Goal: Navigation & Orientation: Find specific page/section

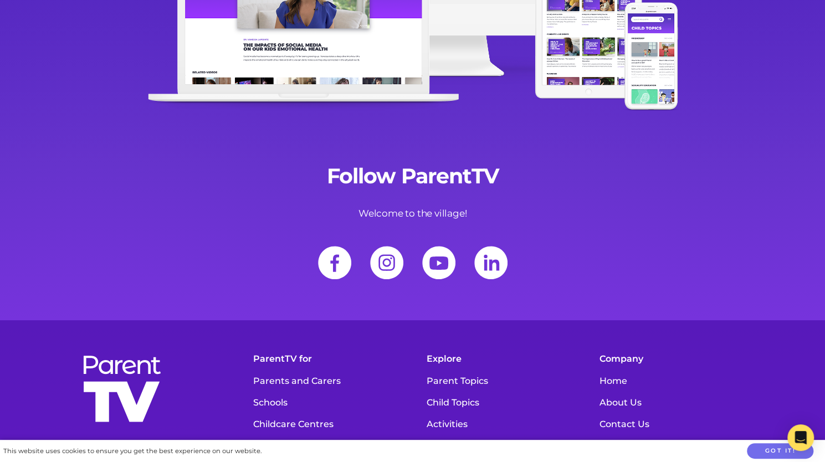
scroll to position [15520, 0]
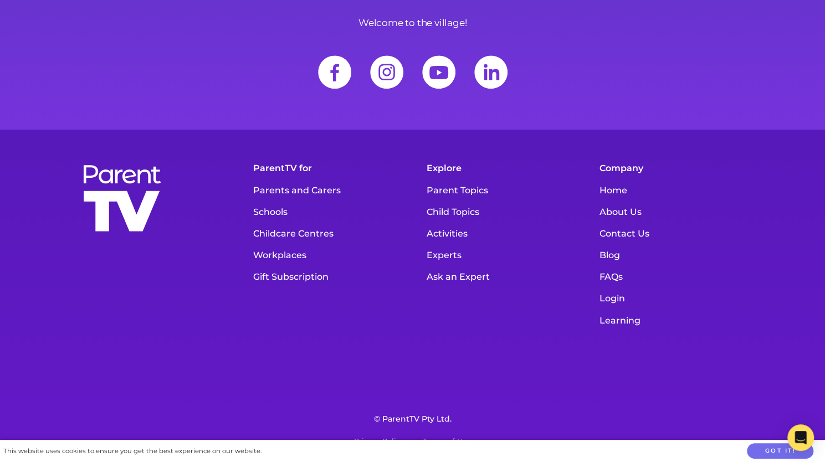
click at [622, 211] on link "About Us" at bounding box center [672, 212] width 157 height 22
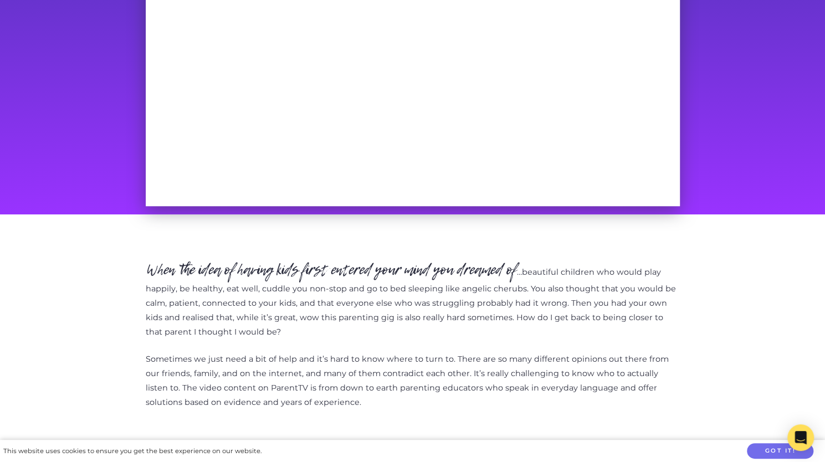
scroll to position [554, 0]
